Goal: Transaction & Acquisition: Obtain resource

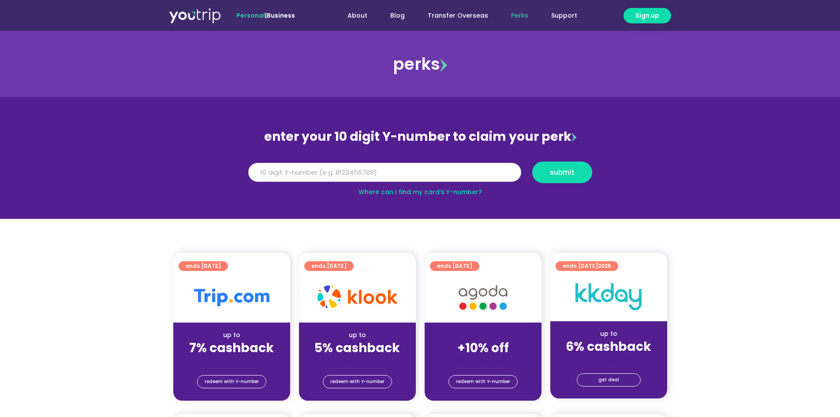
click at [481, 175] on input "Y Number" at bounding box center [384, 172] width 273 height 19
type input "8153652225"
click at [568, 172] on span "submit" at bounding box center [562, 172] width 25 height 7
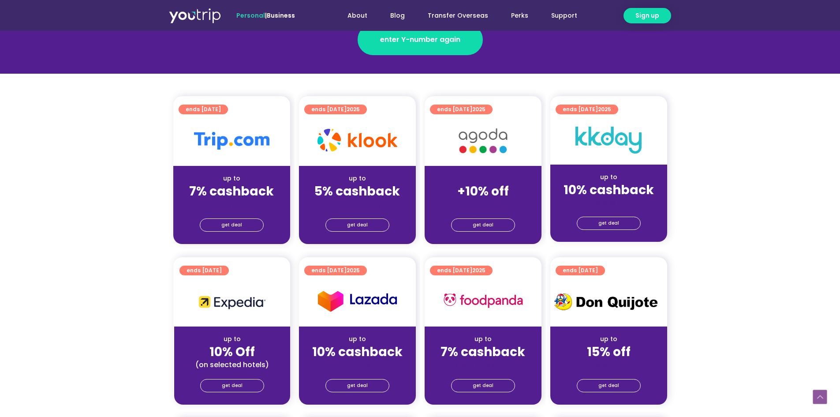
scroll to position [176, 0]
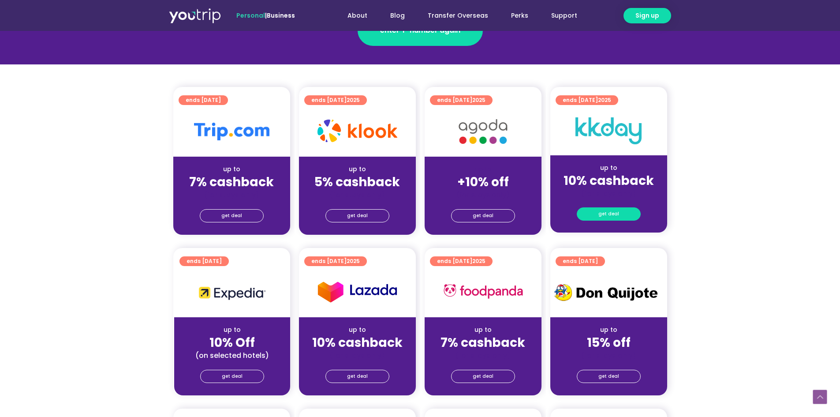
click at [615, 216] on span "get deal" at bounding box center [608, 214] width 21 height 12
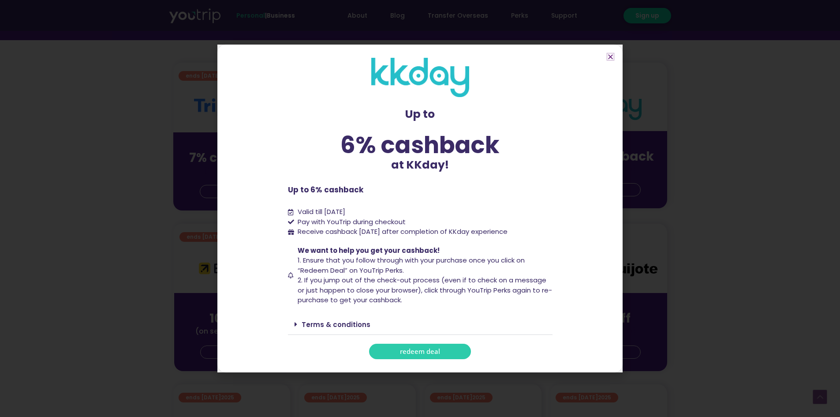
scroll to position [220, 0]
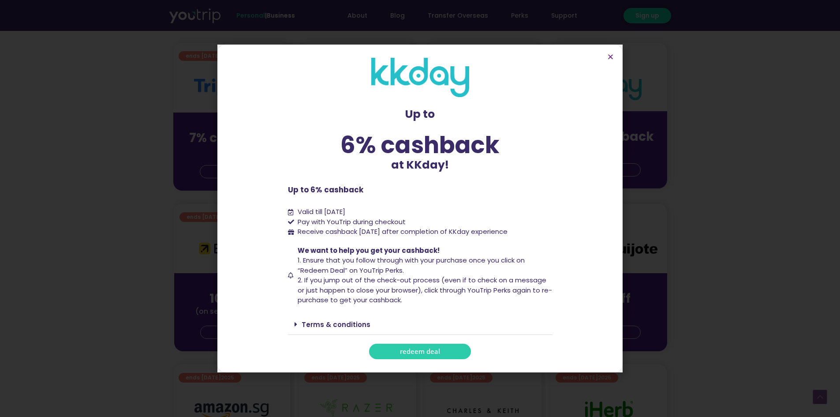
click at [615, 52] on section "Up to 6% cashback at KKday! Up to 6% cashback at KKday! Up to 6% cashback Valid…" at bounding box center [419, 209] width 405 height 328
click at [607, 60] on section "Up to 6% cashback at KKday! Up to 6% cashback at KKday! Up to 6% cashback Valid…" at bounding box center [419, 209] width 405 height 328
click at [607, 57] on icon "Close" at bounding box center [610, 56] width 7 height 7
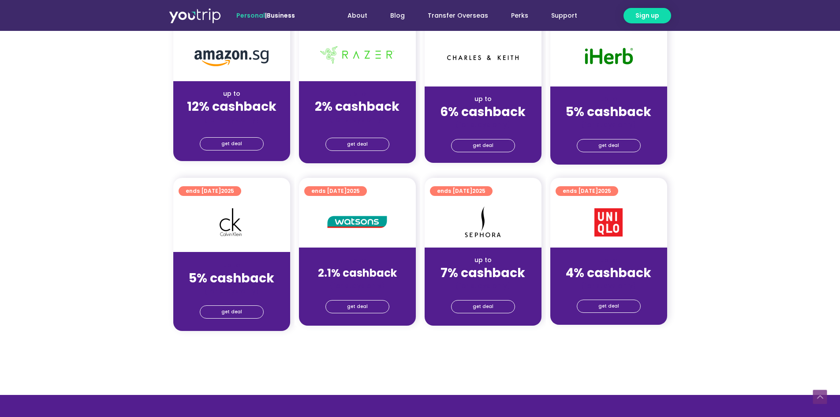
scroll to position [441, 0]
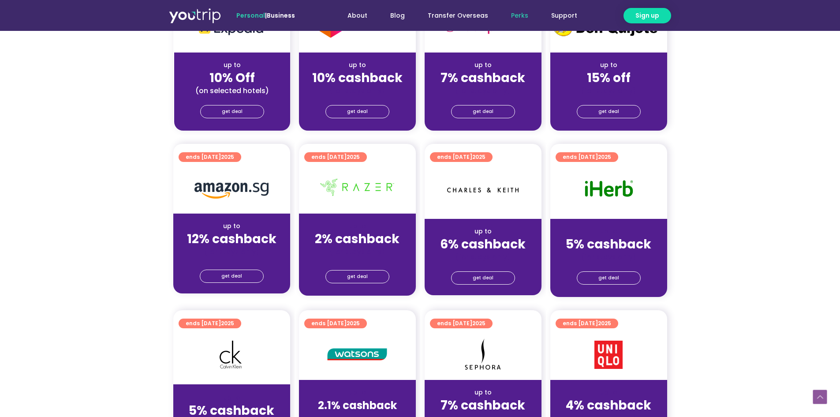
click at [519, 14] on link "Perks" at bounding box center [520, 15] width 40 height 16
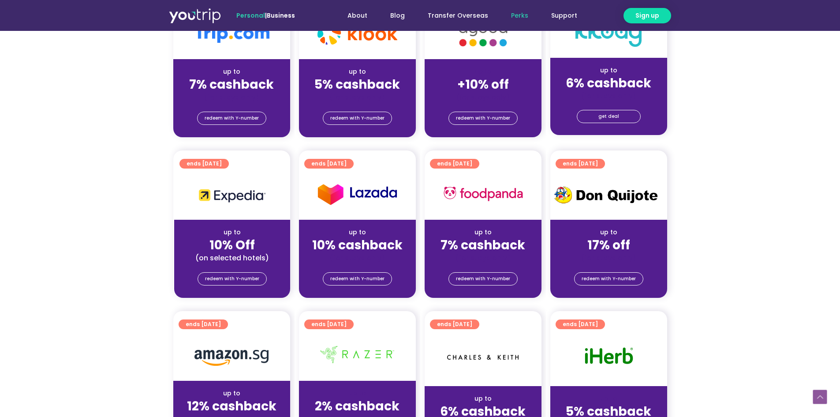
scroll to position [265, 0]
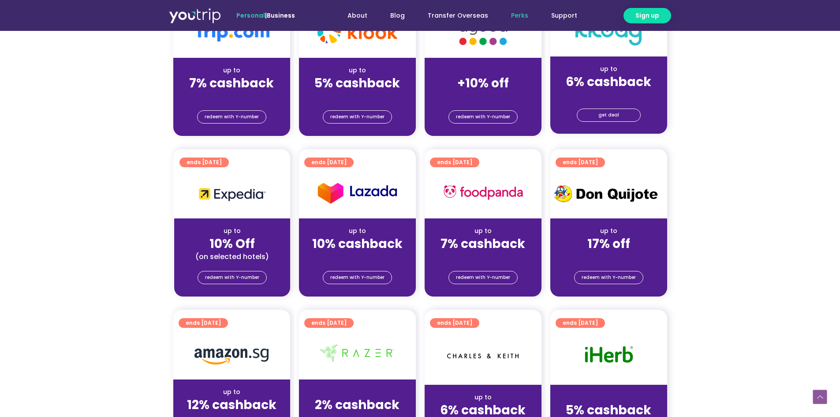
click at [534, 14] on link "Perks" at bounding box center [520, 15] width 40 height 16
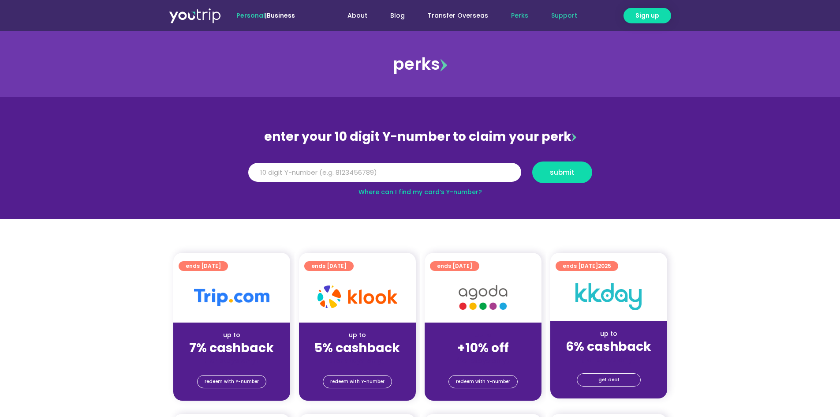
click at [562, 12] on link "Support" at bounding box center [564, 15] width 49 height 16
click at [437, 13] on link "Transfer Overseas" at bounding box center [457, 15] width 83 height 16
